Goal: Task Accomplishment & Management: Use online tool/utility

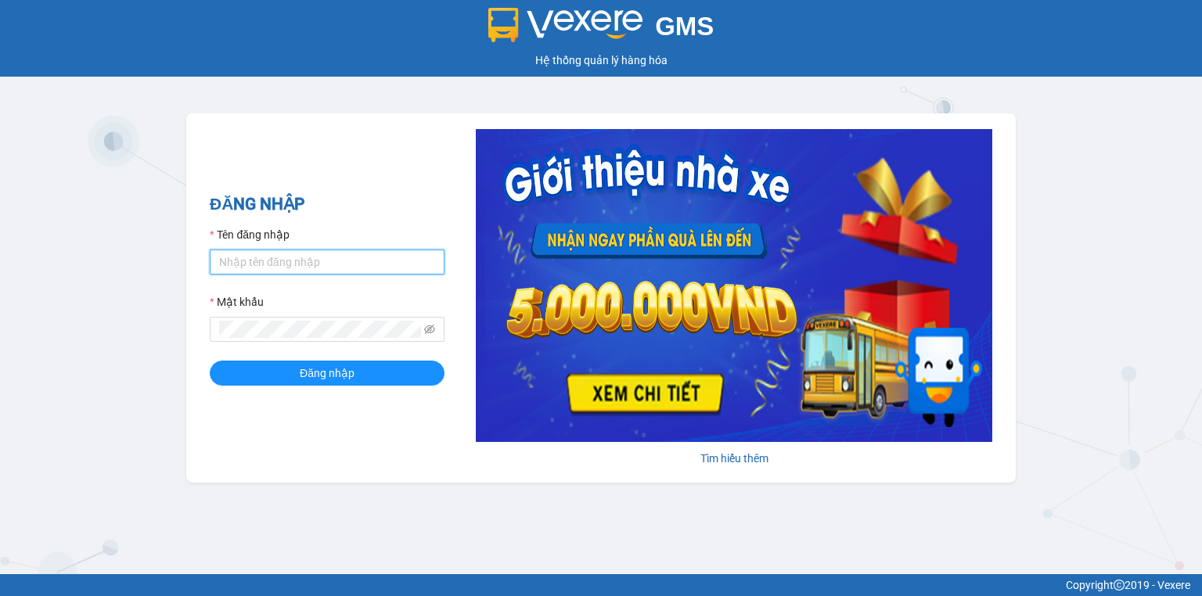
click at [338, 258] on input "Tên đăng nhập" at bounding box center [327, 262] width 235 height 25
type input "vang.lienhung"
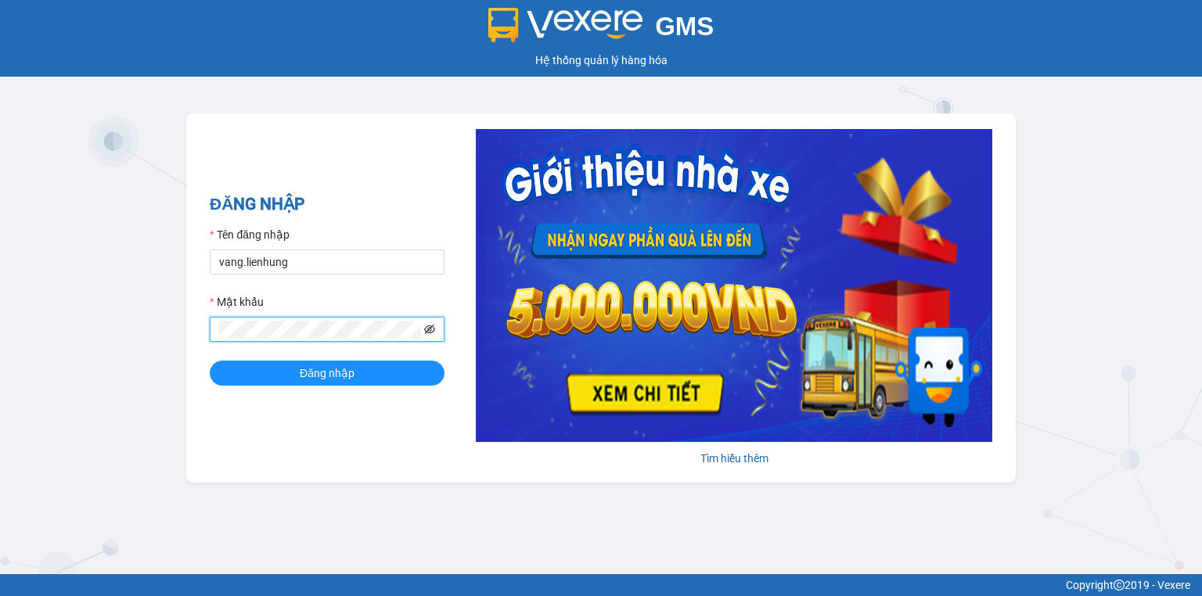
click at [430, 335] on icon "eye-invisible" at bounding box center [429, 329] width 11 height 11
click at [335, 363] on button "Đăng nhập" at bounding box center [327, 373] width 235 height 25
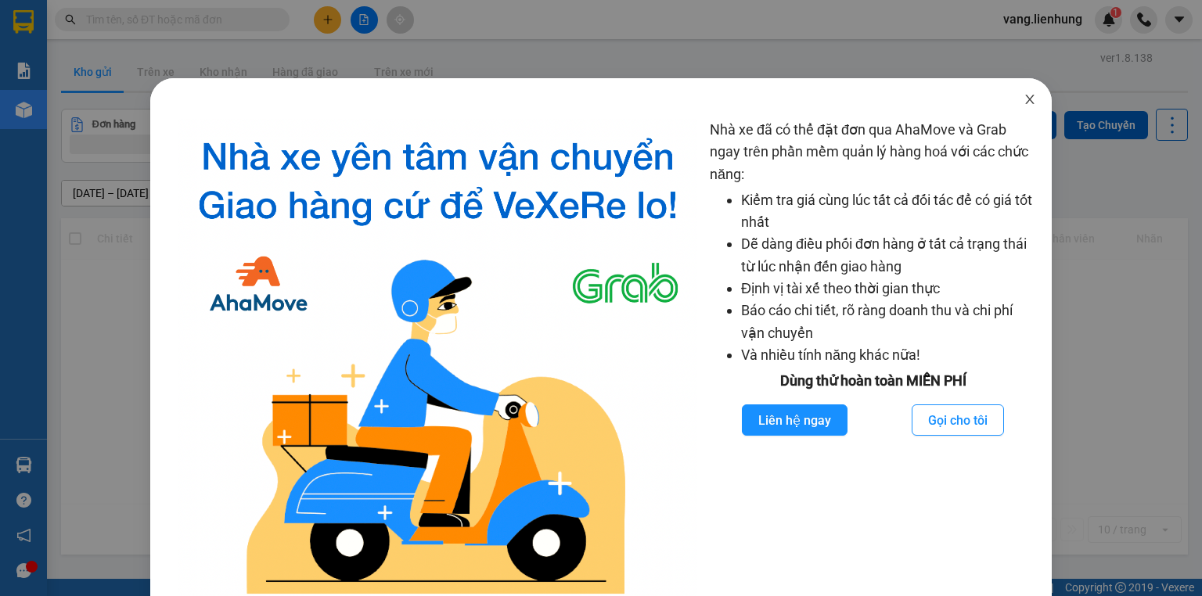
click at [1024, 94] on icon "close" at bounding box center [1030, 99] width 13 height 13
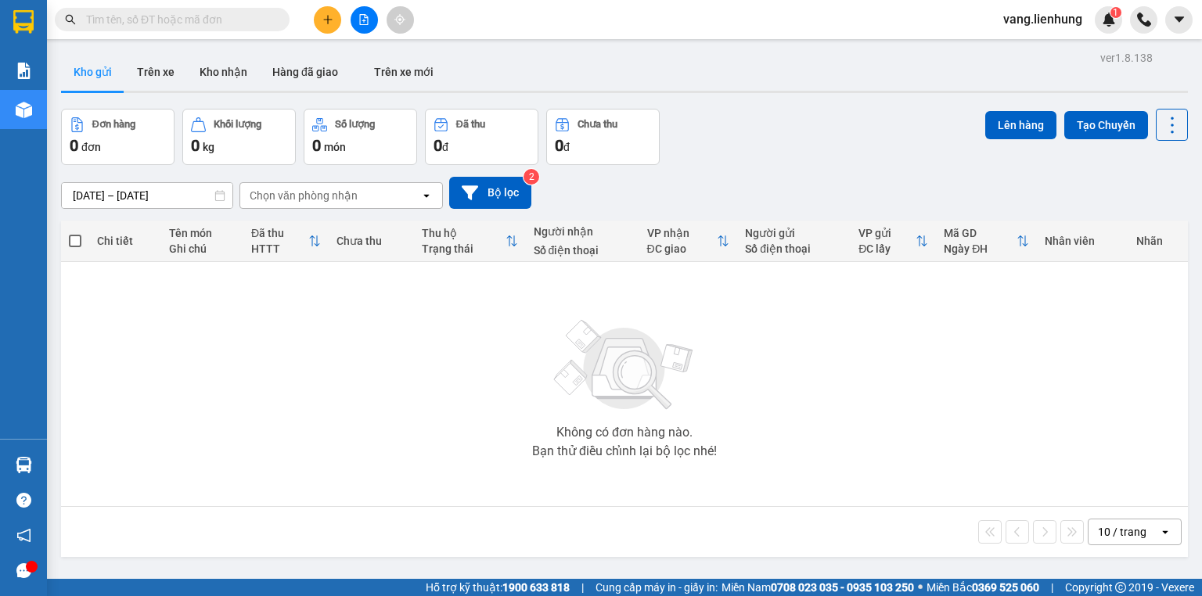
click at [214, 22] on input "text" at bounding box center [178, 19] width 185 height 17
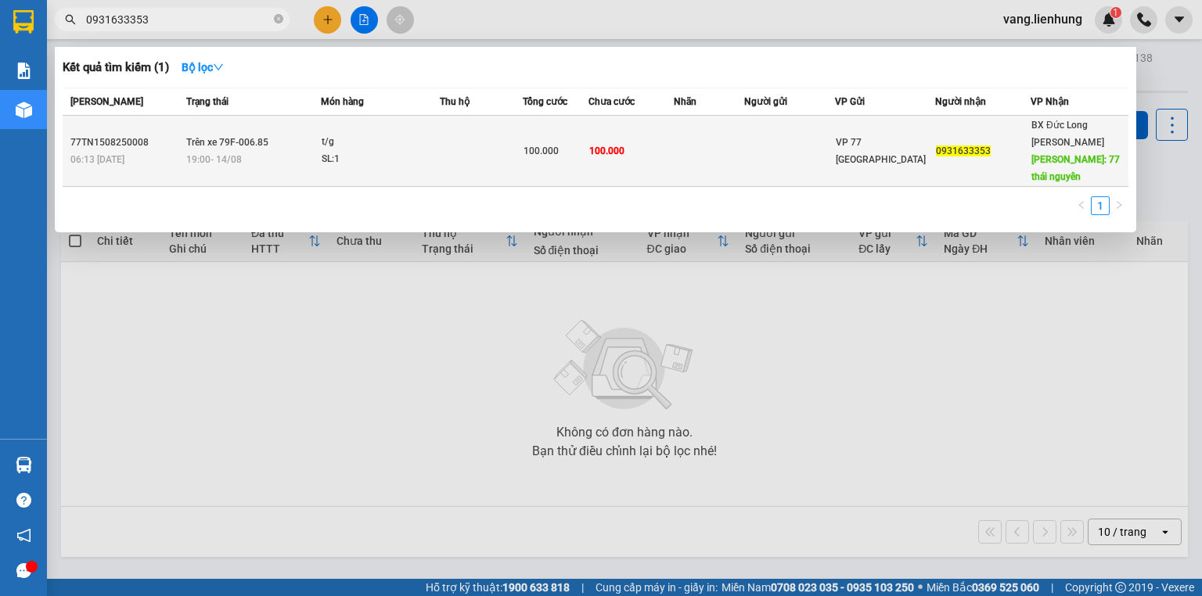
type input "0931633353"
click at [856, 139] on span "VP 77 [GEOGRAPHIC_DATA]" at bounding box center [881, 151] width 90 height 28
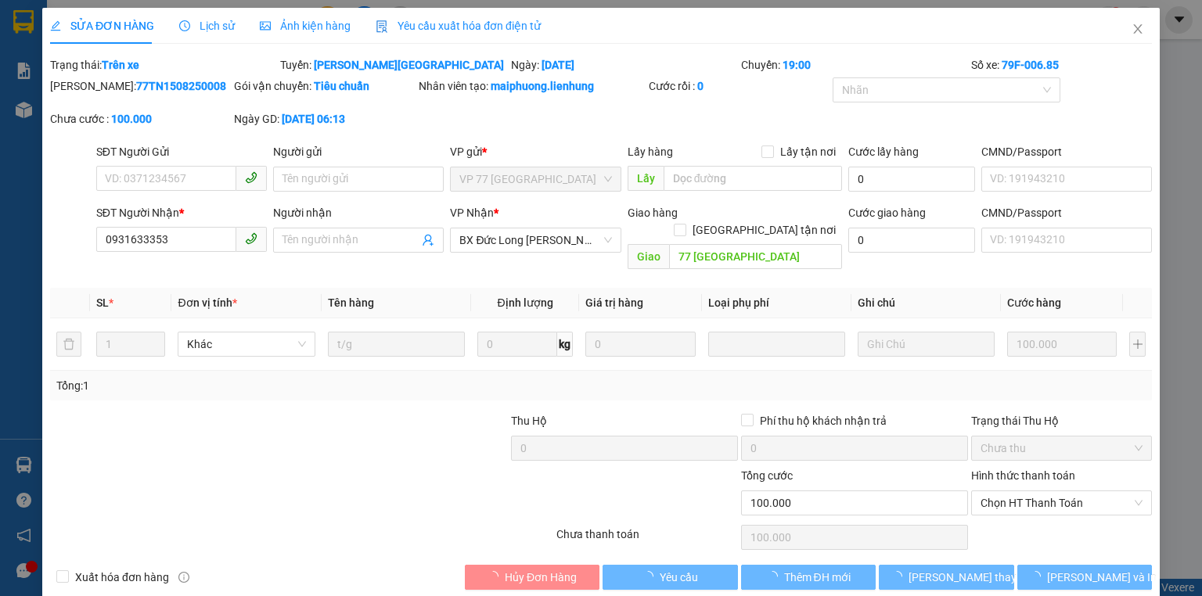
type input "0931633353"
type input "77 [GEOGRAPHIC_DATA]"
type input "100.000"
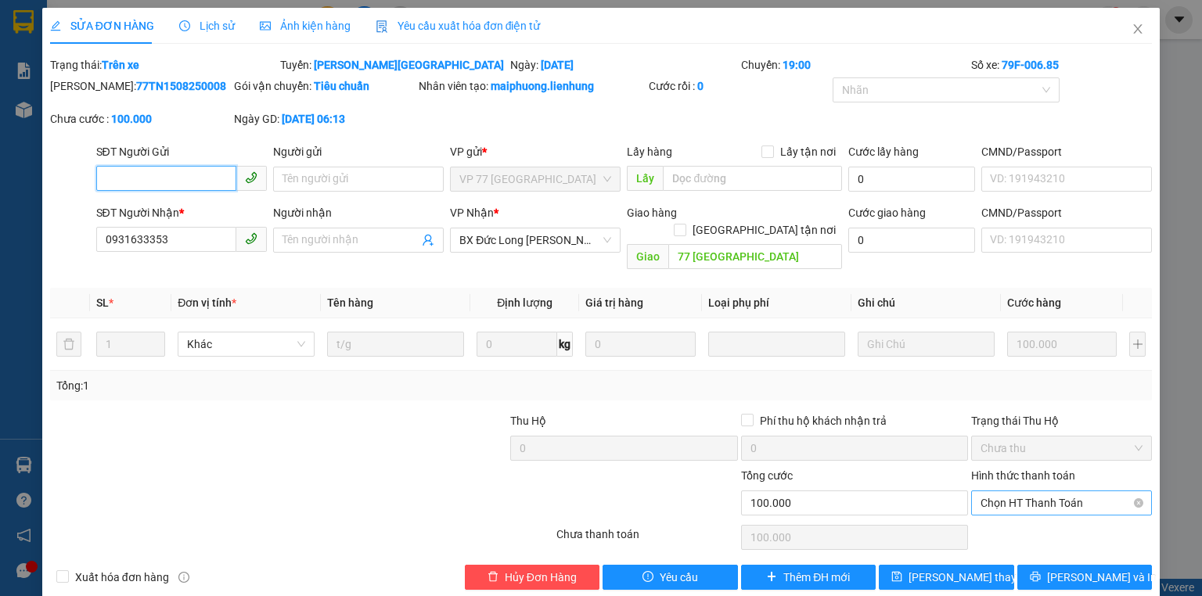
scroll to position [6, 0]
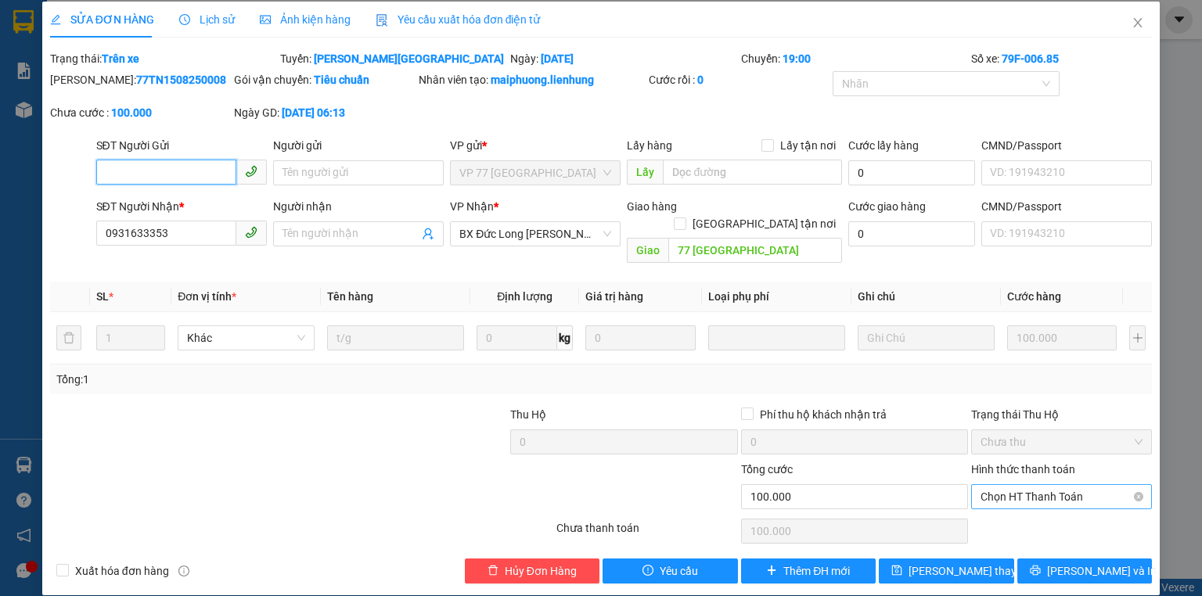
click at [1002, 485] on span "Chọn HT Thanh Toán" at bounding box center [1062, 496] width 162 height 23
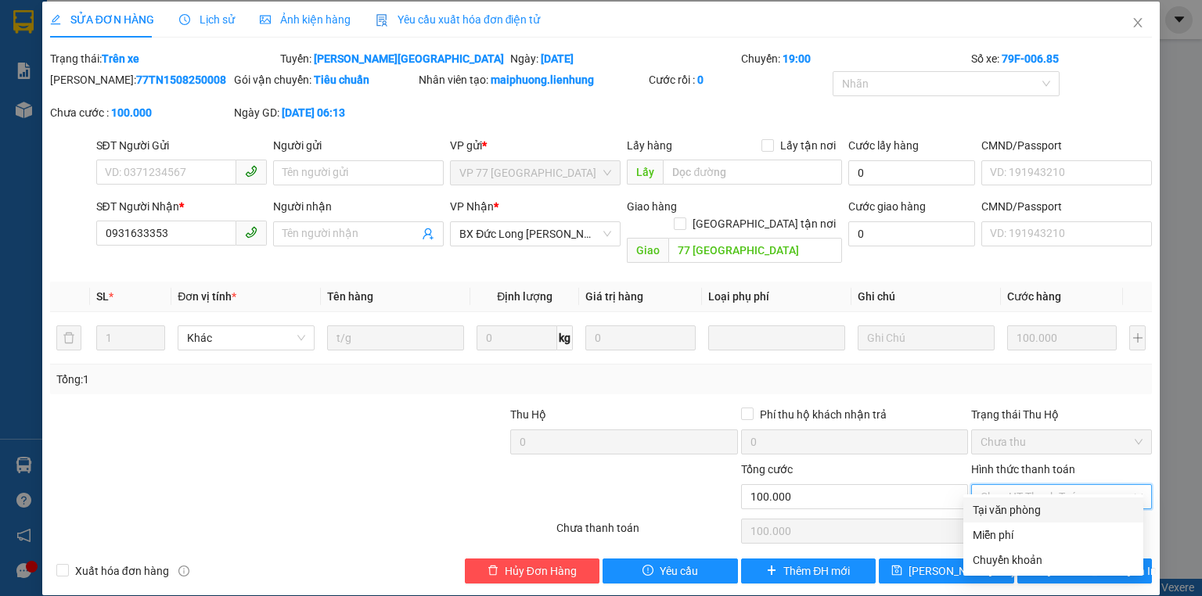
click at [1014, 515] on div "Tại văn phòng" at bounding box center [1053, 510] width 161 height 17
type input "0"
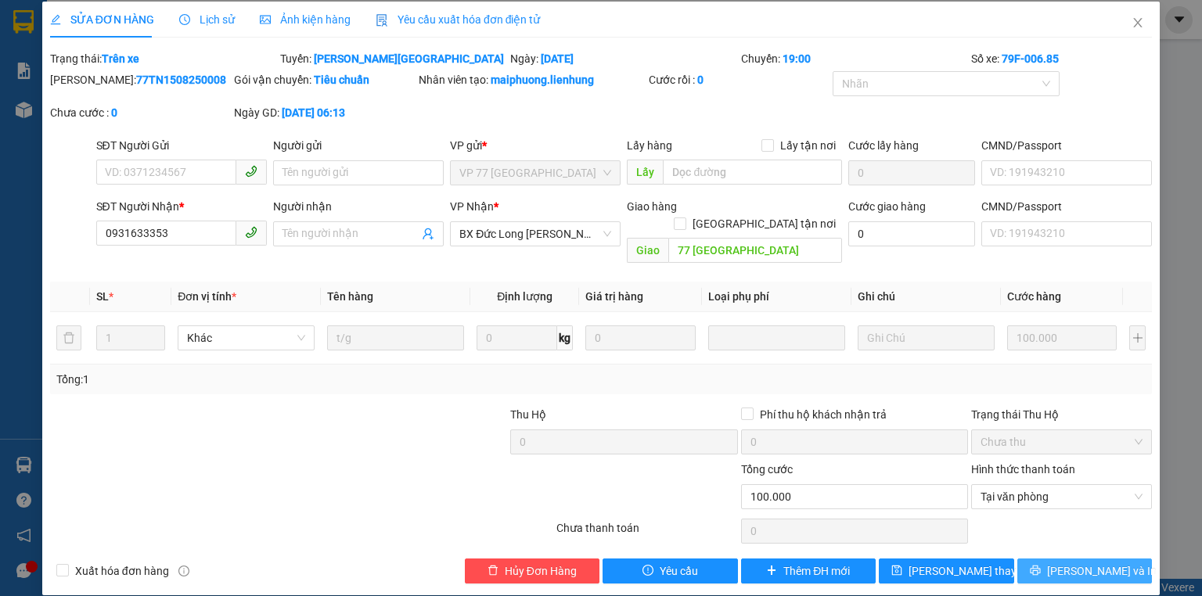
click at [1066, 563] on span "[PERSON_NAME] và In" at bounding box center [1102, 571] width 110 height 17
